Goal: Find specific page/section: Find specific page/section

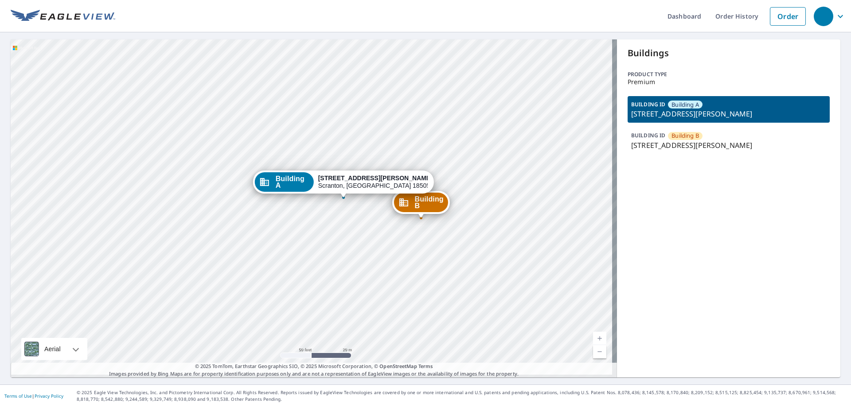
drag, startPoint x: 303, startPoint y: 223, endPoint x: 650, endPoint y: 258, distance: 348.8
click at [650, 258] on div "Building B [STREET_ADDRESS][GEOGRAPHIC_DATA][PERSON_NAME] A [STREET_ADDRESS][GE…" at bounding box center [426, 208] width 830 height 338
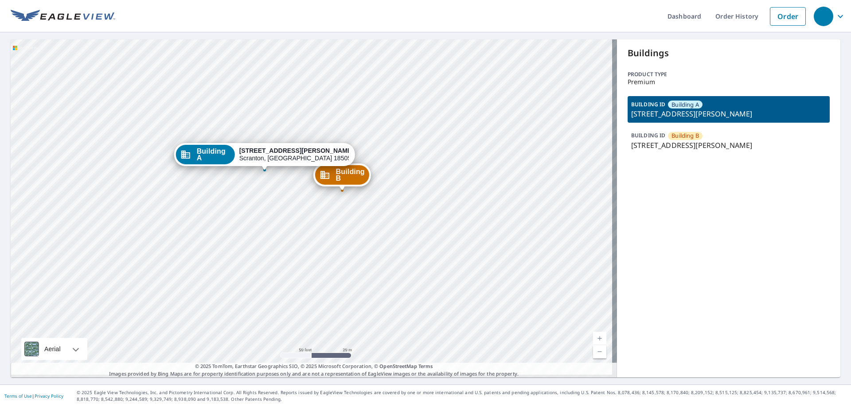
click at [516, 230] on div "Building B [STREET_ADDRESS][GEOGRAPHIC_DATA][PERSON_NAME] A [STREET_ADDRESS][PE…" at bounding box center [314, 208] width 606 height 338
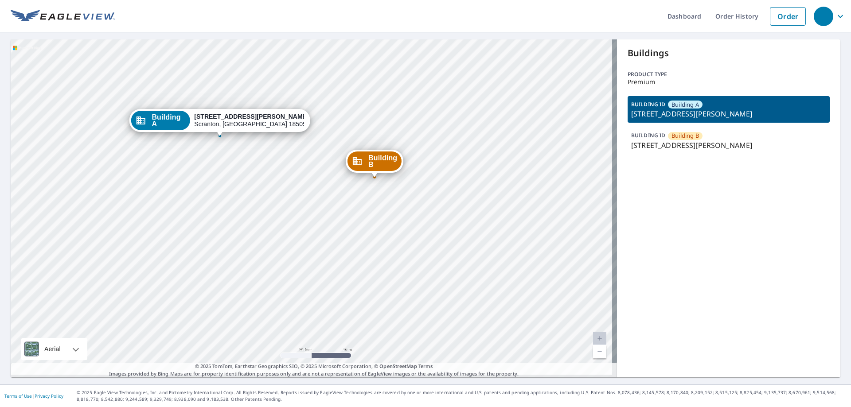
drag, startPoint x: 402, startPoint y: 214, endPoint x: 495, endPoint y: 223, distance: 94.0
click at [495, 223] on div "Building B [STREET_ADDRESS][GEOGRAPHIC_DATA][PERSON_NAME] A [STREET_ADDRESS][PE…" at bounding box center [314, 208] width 606 height 338
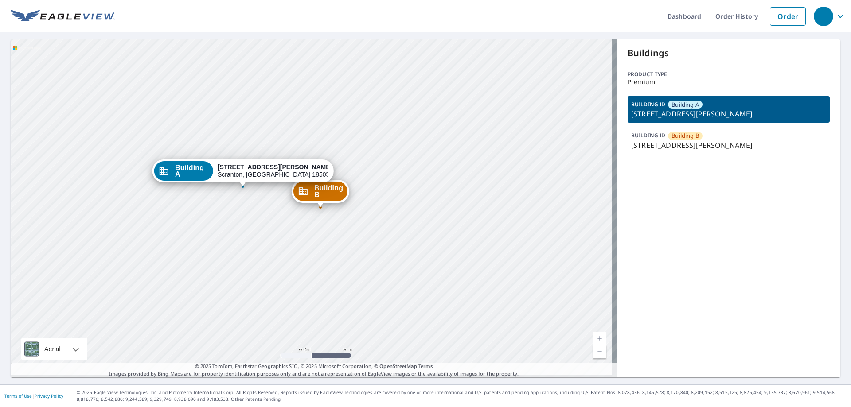
drag, startPoint x: 336, startPoint y: 279, endPoint x: 332, endPoint y: 306, distance: 27.3
click at [332, 306] on div "Building B [STREET_ADDRESS][GEOGRAPHIC_DATA][PERSON_NAME] A [STREET_ADDRESS][PE…" at bounding box center [314, 208] width 606 height 338
